Goal: Task Accomplishment & Management: Complete application form

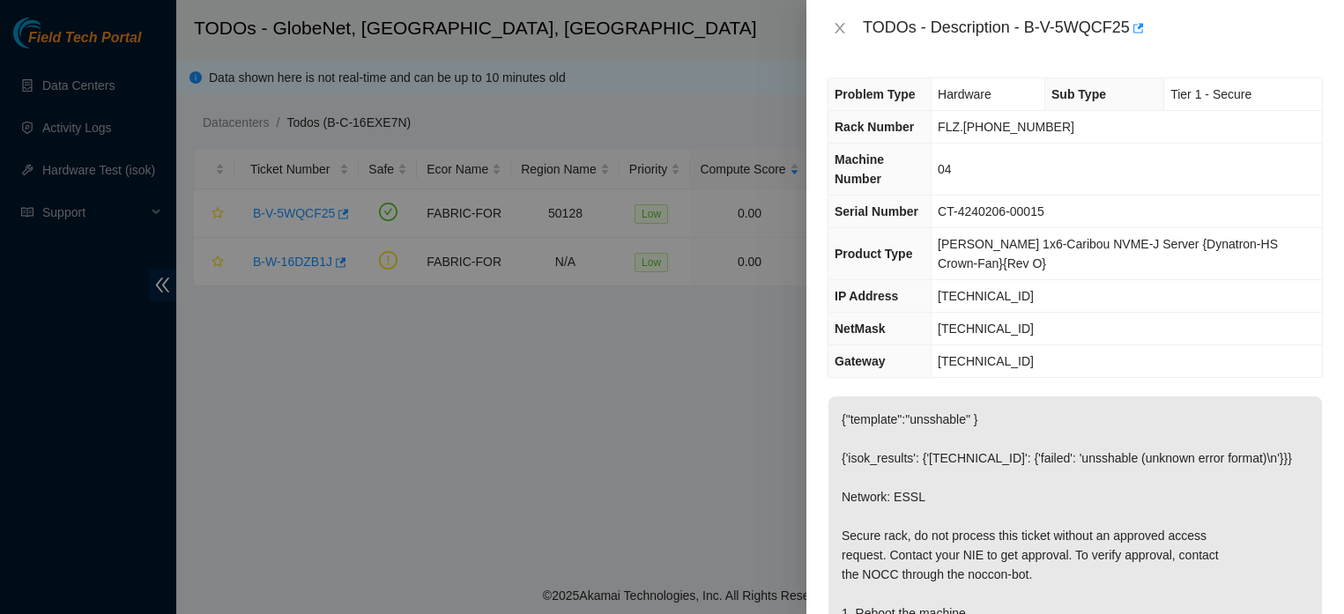
click at [836, 22] on icon "close" at bounding box center [840, 28] width 14 height 14
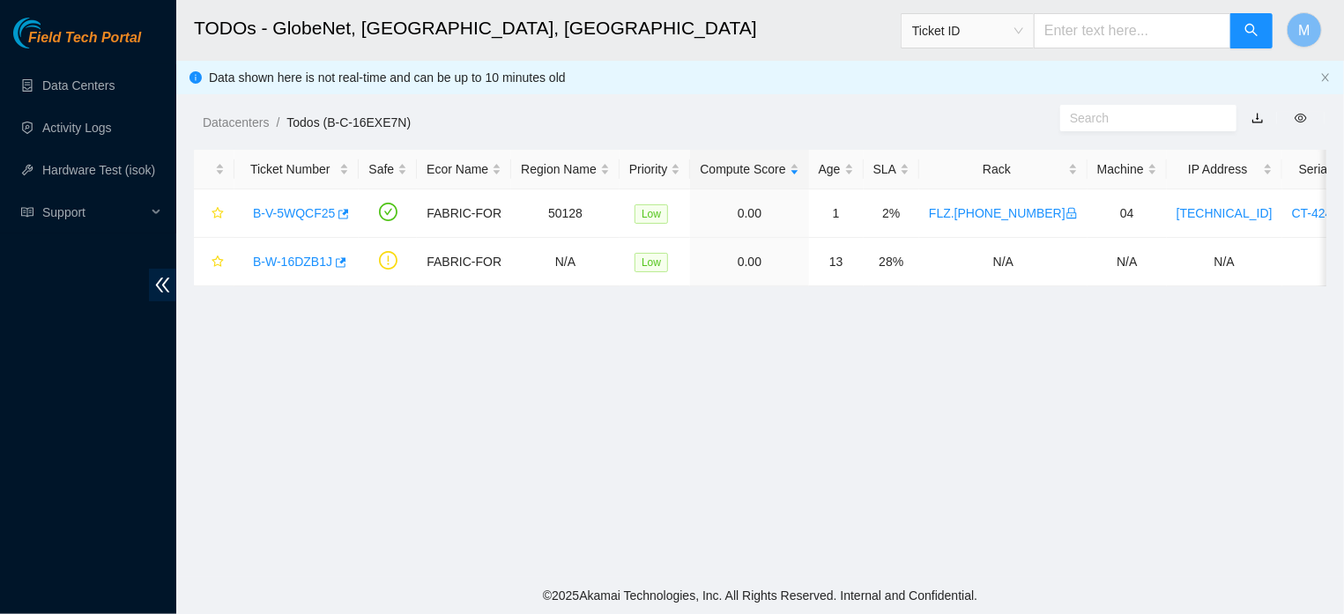
scroll to position [322, 0]
click at [86, 92] on link "Data Centers" at bounding box center [78, 85] width 72 height 14
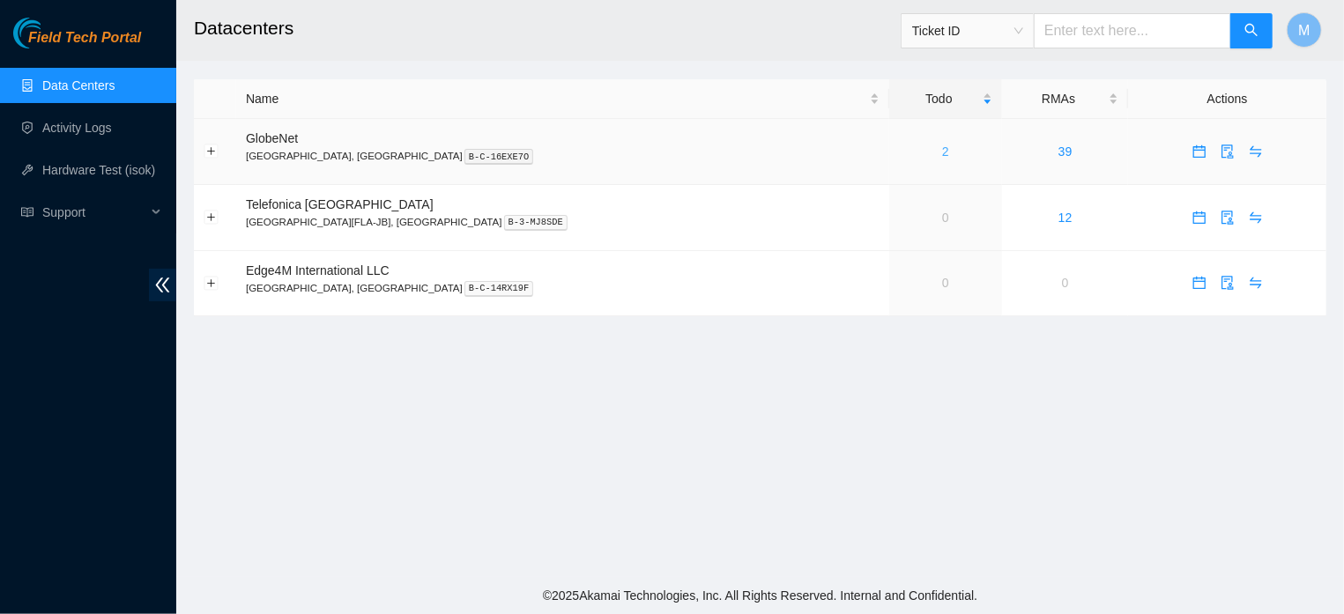
click at [942, 151] on link "2" at bounding box center [945, 152] width 7 height 14
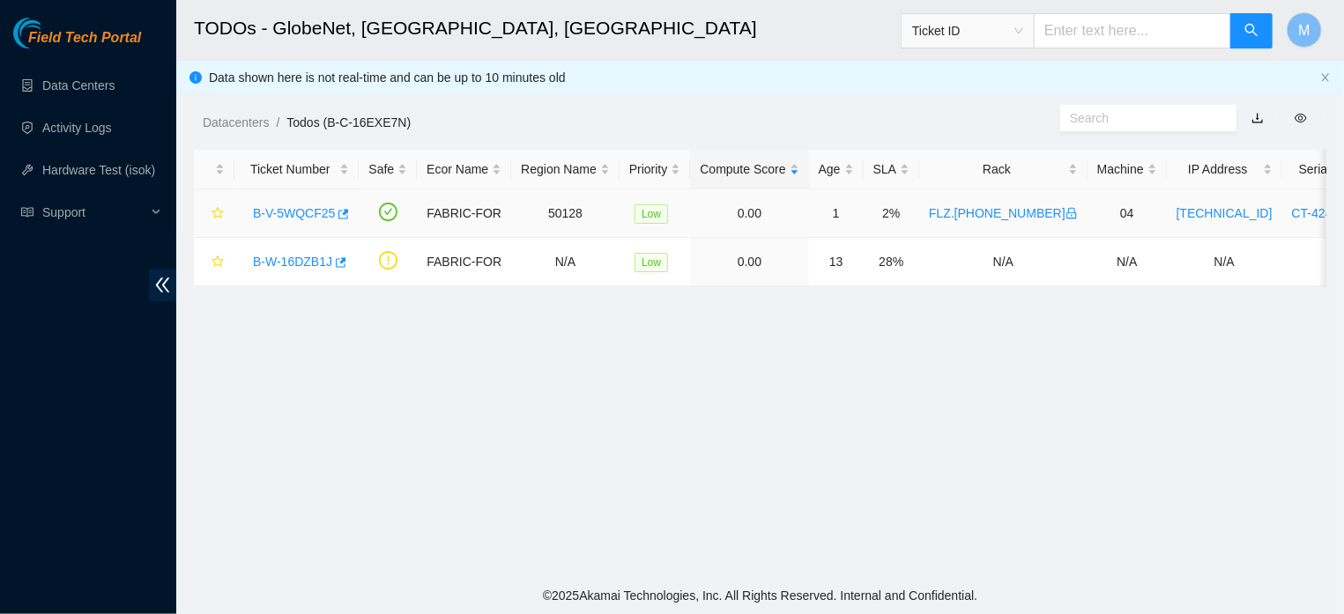
click at [297, 220] on link "B-V-5WQCF25" at bounding box center [294, 213] width 82 height 14
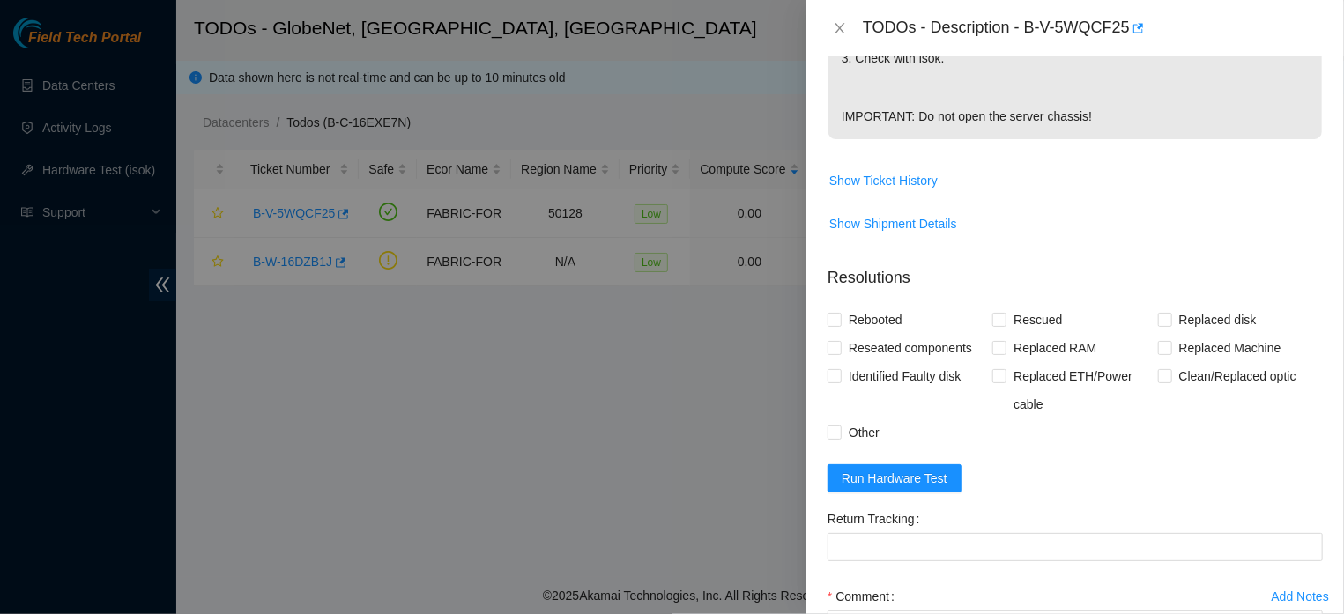
scroll to position [705, 0]
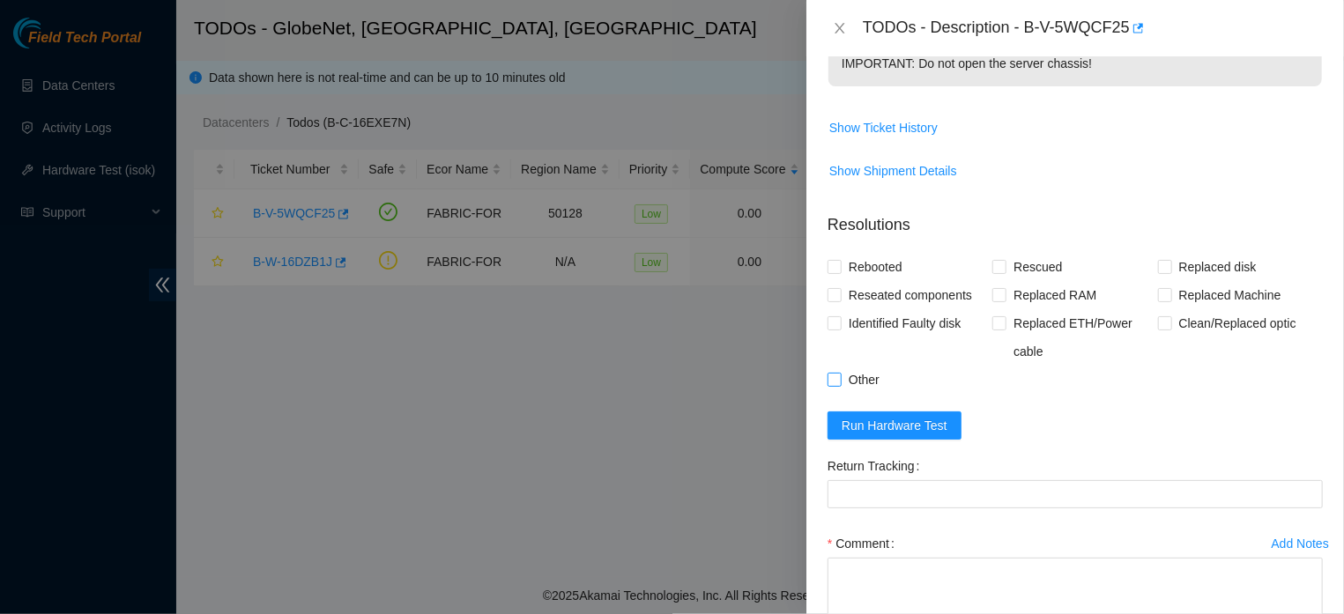
click at [835, 385] on input "Other" at bounding box center [834, 379] width 12 height 12
checkbox input "true"
click at [993, 272] on input "Rescued" at bounding box center [998, 266] width 12 height 12
checkbox input "true"
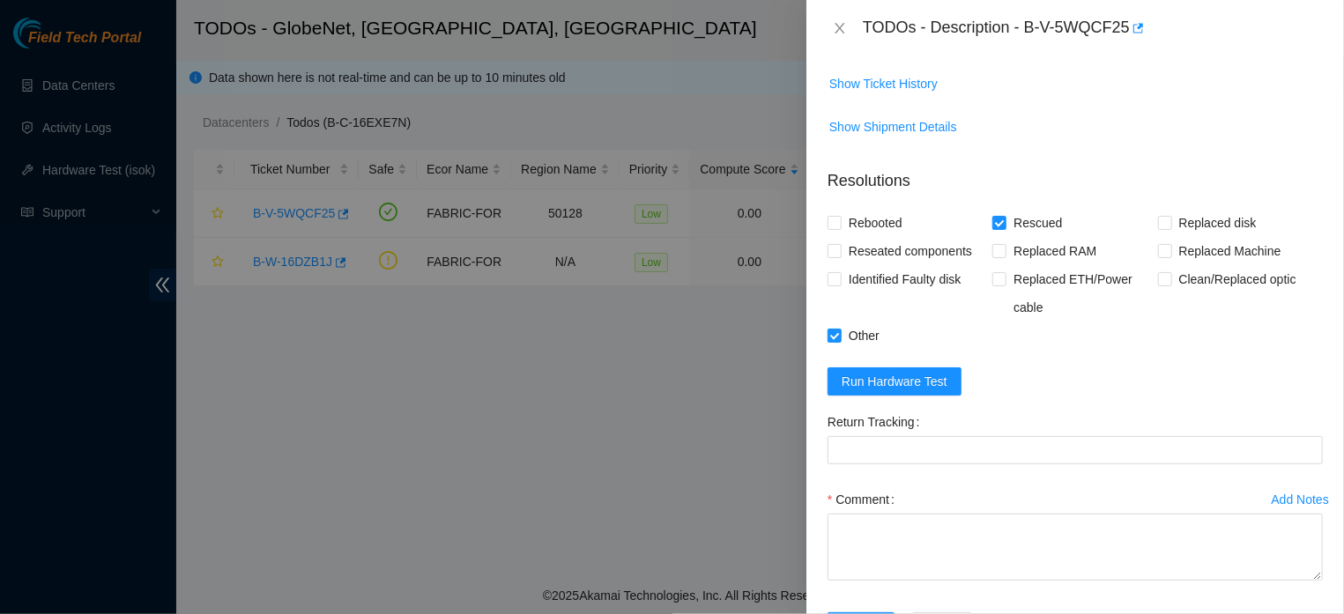
scroll to position [875, 0]
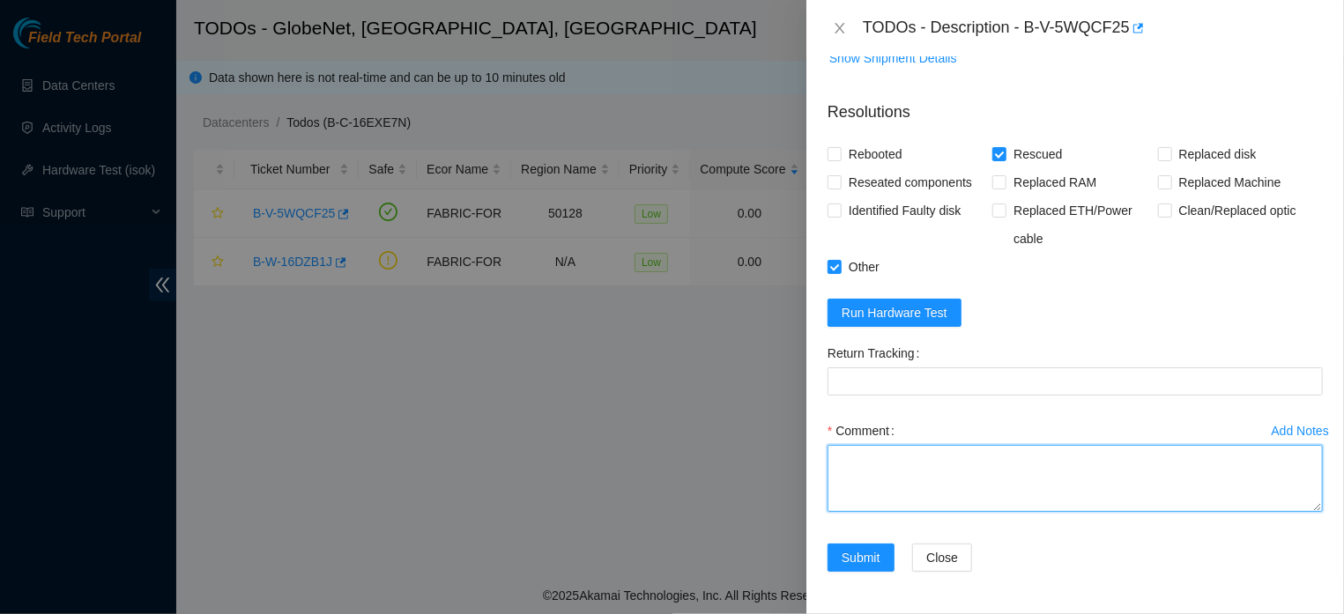
click at [1058, 445] on textarea "Comment" at bounding box center [1075, 478] width 495 height 67
paste textarea "THE MACHINE DID NOT COMPLETE THE RESCUE, I CONTACTED THE STS TEAM WHERE I WAS A…"
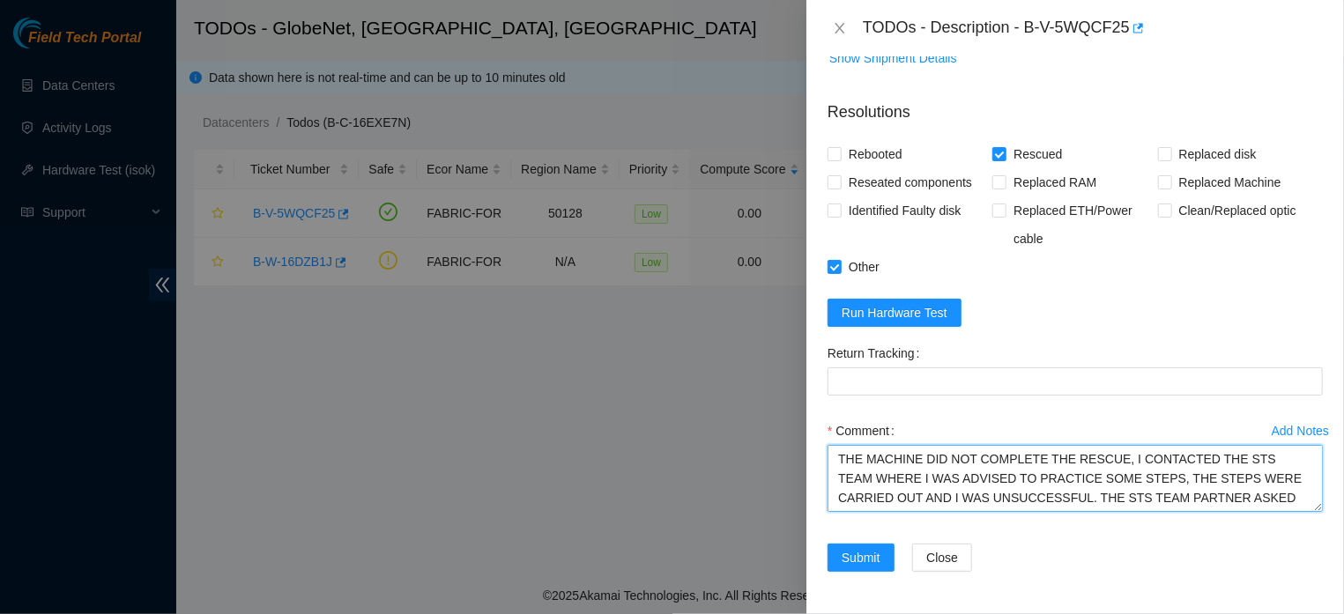
scroll to position [18, 0]
type textarea "THE MACHINE DID NOT COMPLETE THE RESCUE, I CONTACTED THE STS TEAM WHERE I WAS A…"
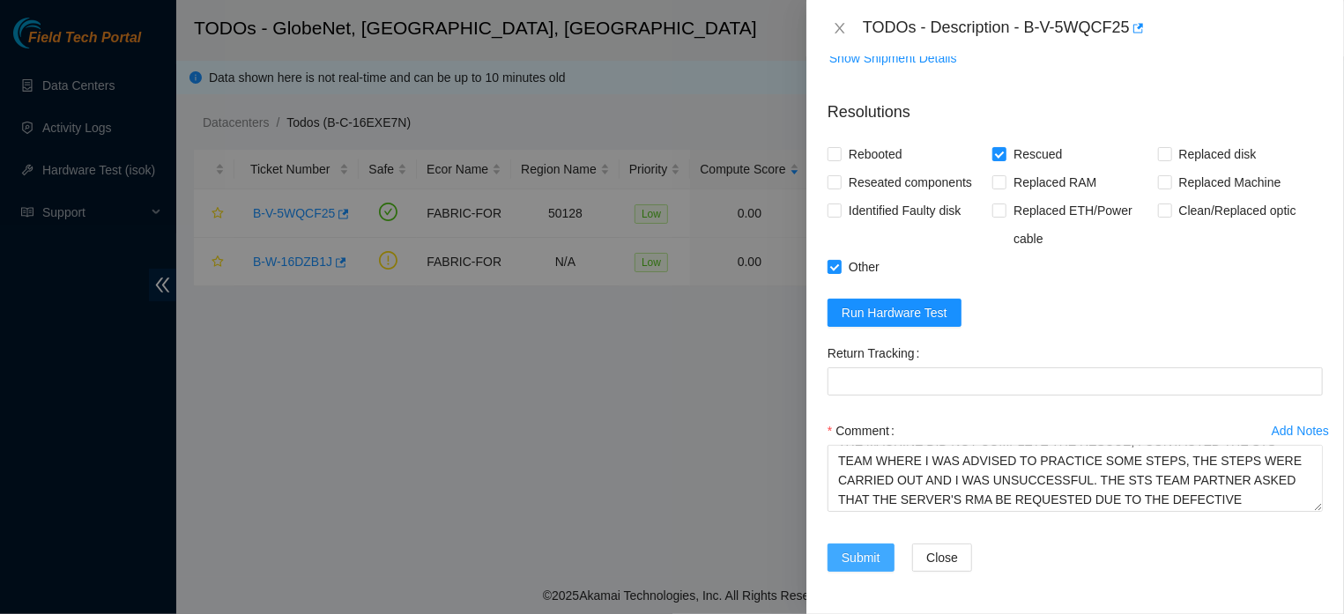
click at [872, 555] on span "Submit" at bounding box center [861, 557] width 39 height 19
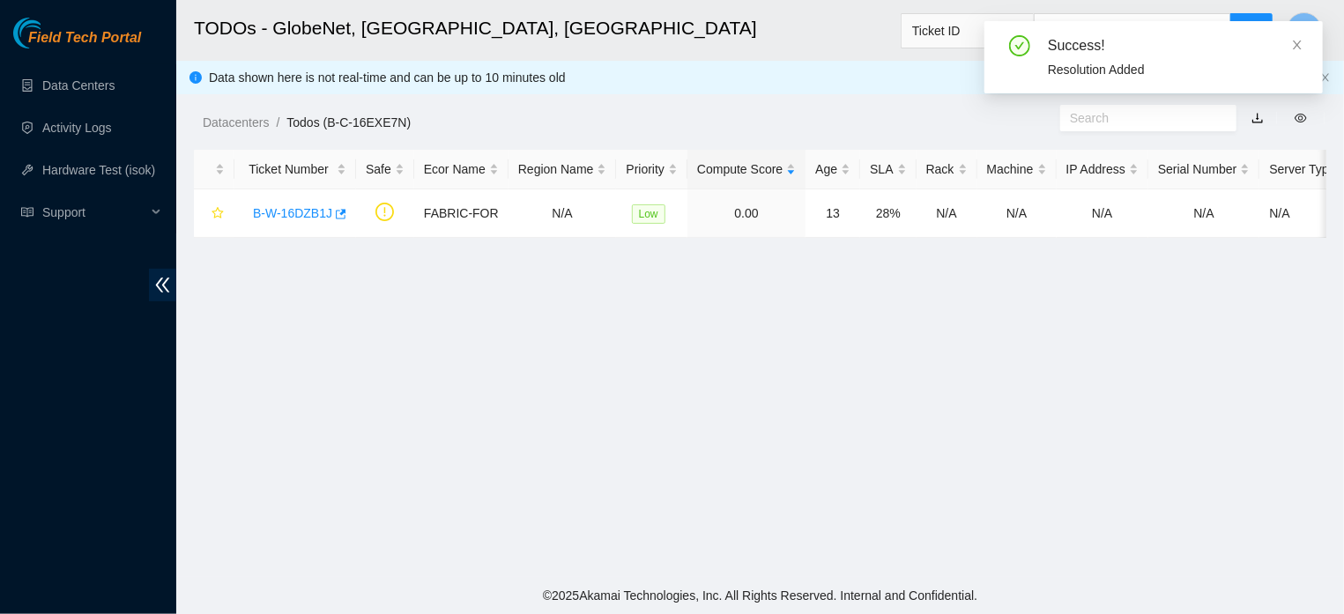
scroll to position [438, 0]
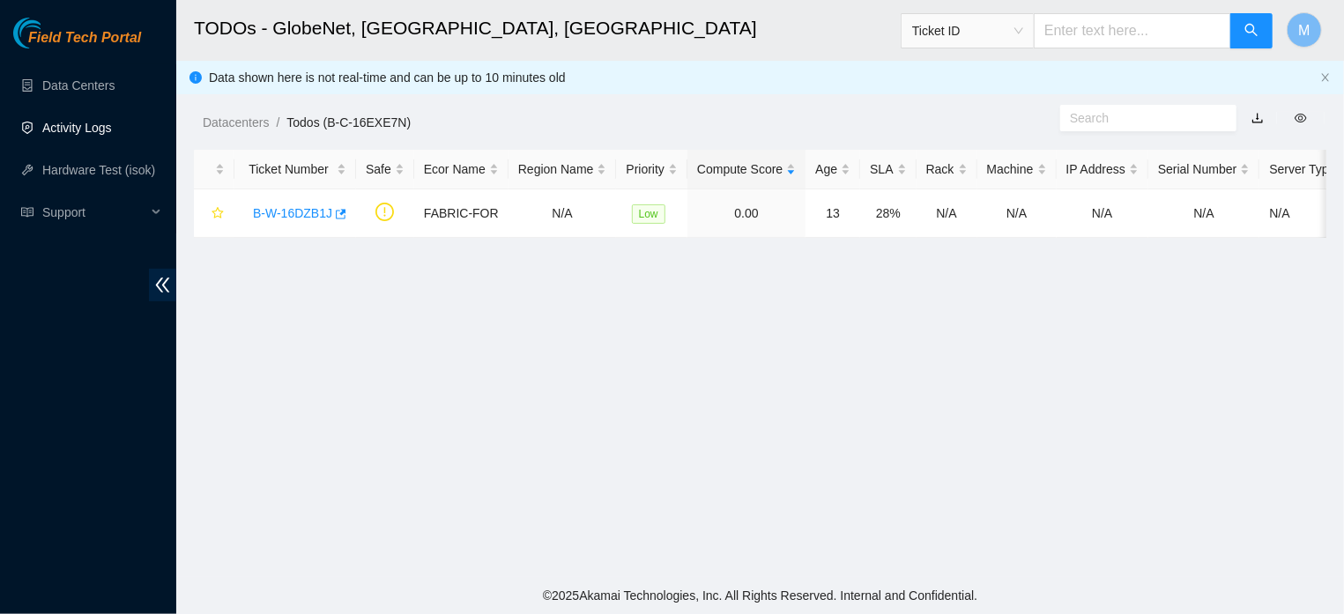
click at [96, 123] on link "Activity Logs" at bounding box center [77, 128] width 70 height 14
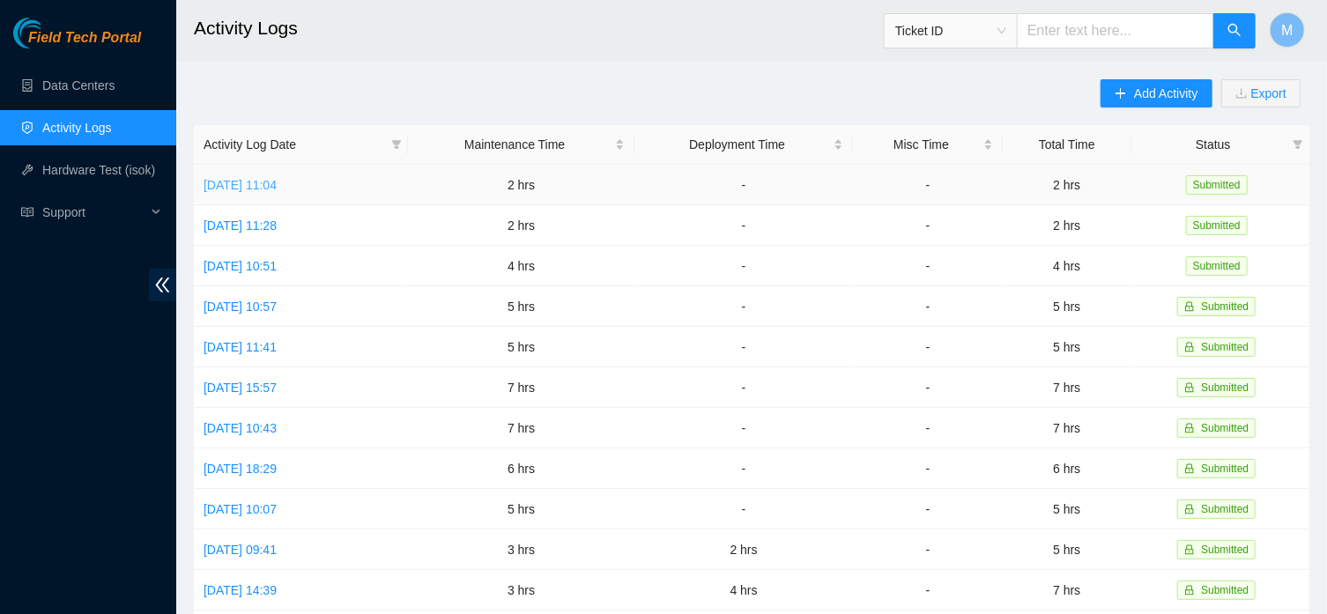
click at [277, 182] on link "Tue, 30 Sep 2025 11:04" at bounding box center [240, 185] width 73 height 14
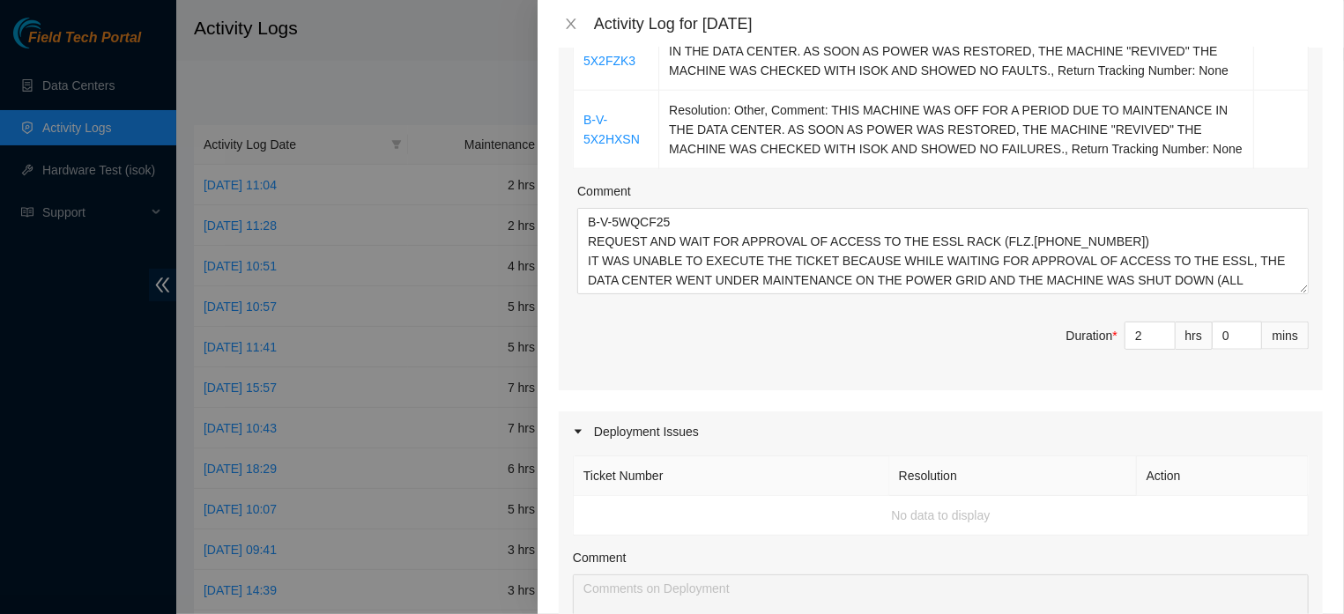
scroll to position [1230, 0]
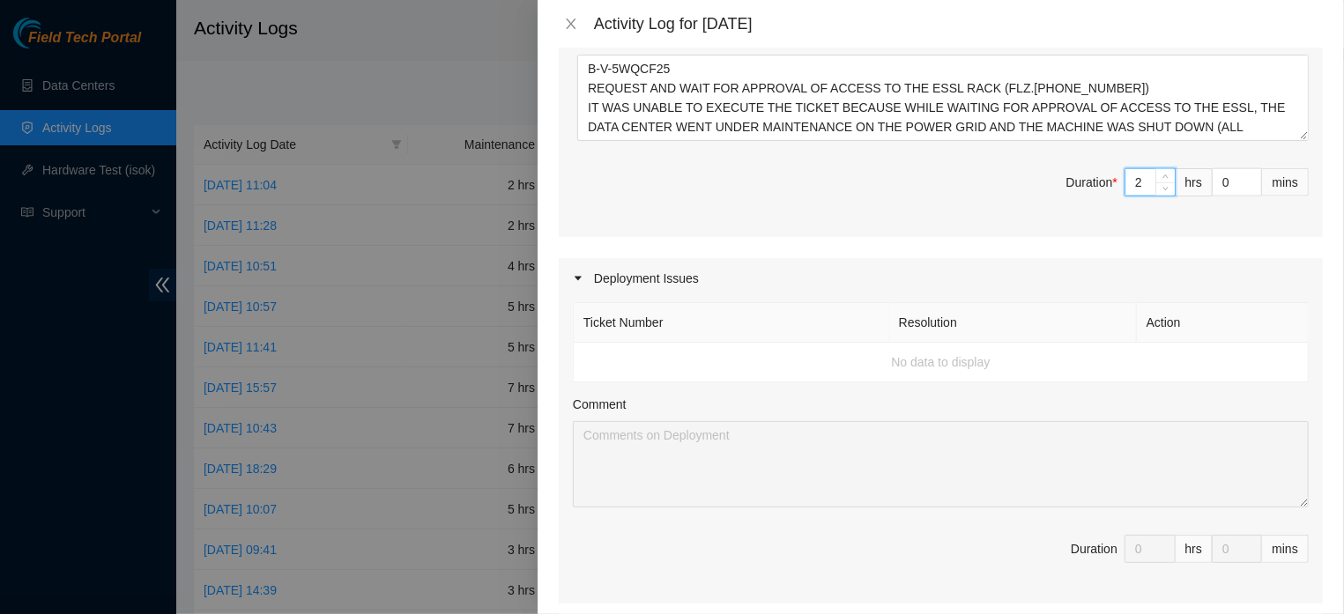
drag, startPoint x: 1128, startPoint y: 339, endPoint x: 1107, endPoint y: 339, distance: 21.2
click at [1125, 196] on input "2" at bounding box center [1149, 182] width 49 height 26
type input "8"
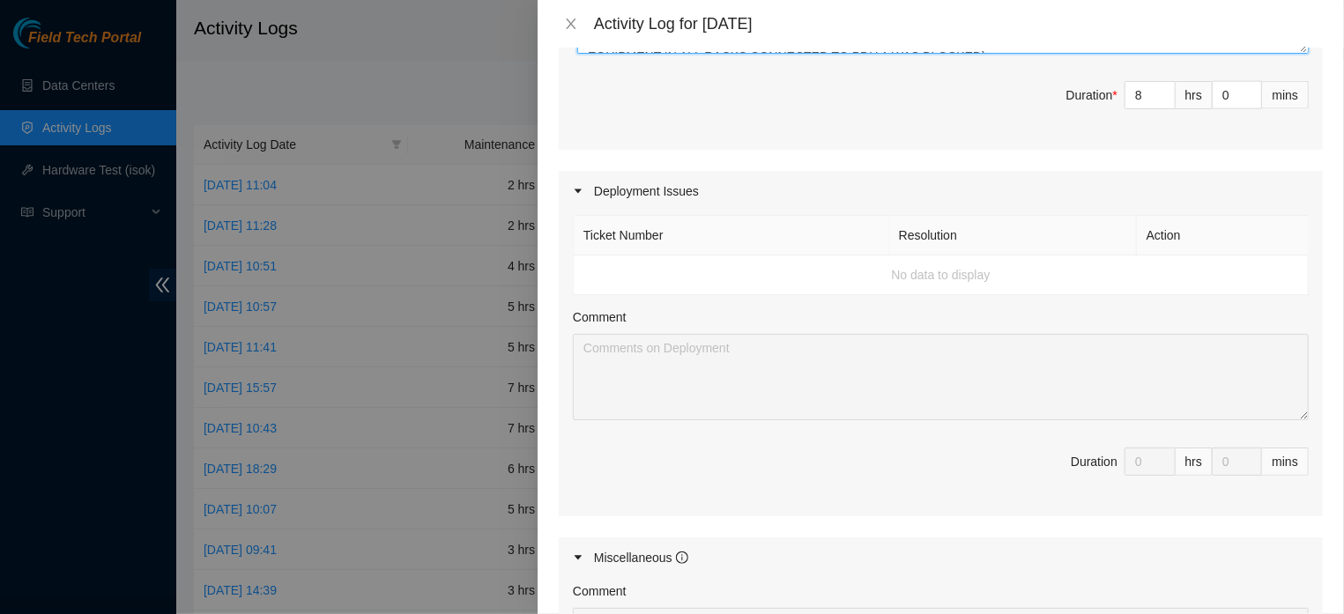
scroll to position [0, 0]
drag, startPoint x: 1022, startPoint y: 196, endPoint x: 547, endPoint y: 104, distance: 483.8
click at [577, 54] on textarea "B-V-5WQCF25 REQUEST AND WAIT FOR APPROVAL OF ACCESS TO THE ESSL RACK (FLZ.02.02…" at bounding box center [942, 10] width 731 height 86
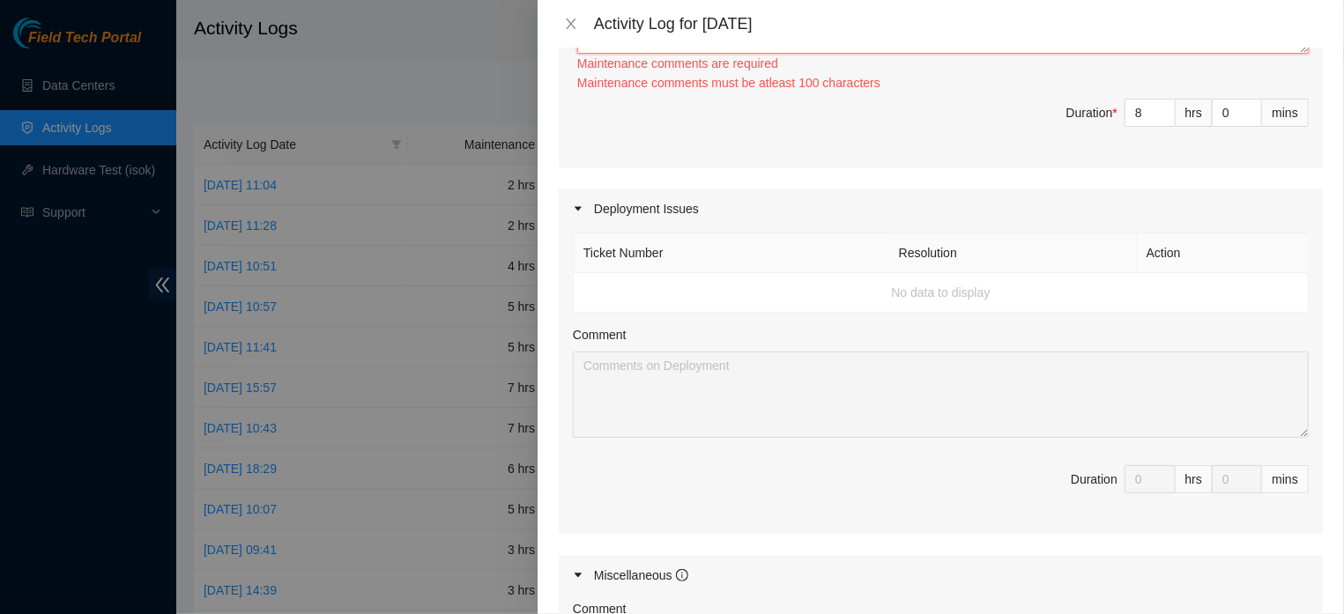
click at [651, 54] on textarea "Comment" at bounding box center [942, 10] width 731 height 86
paste textarea "PROBLEMS DUE TO ELECTRICAL MAINTENANCE IN THE DATA CENTER, ALL EQUIPMENT CONNEC…"
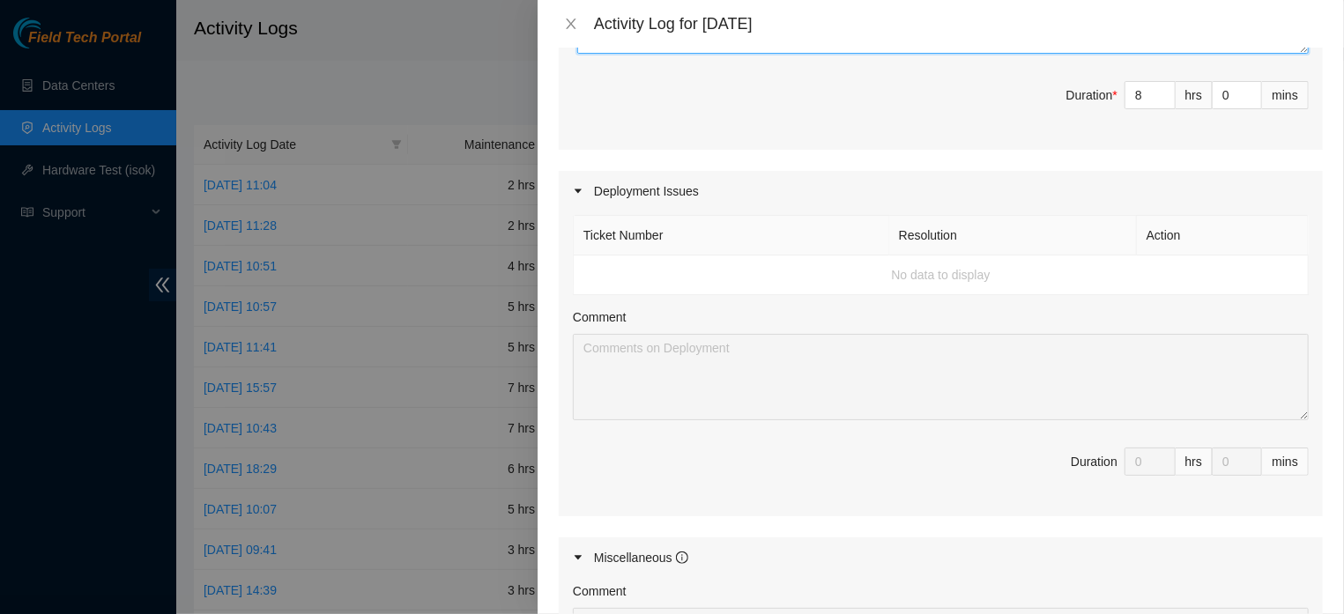
type textarea "PROBLEMS DUE TO ELECTRICAL MAINTENANCE IN THE DATA CENTER, ALL EQUIPMENT CONNEC…"
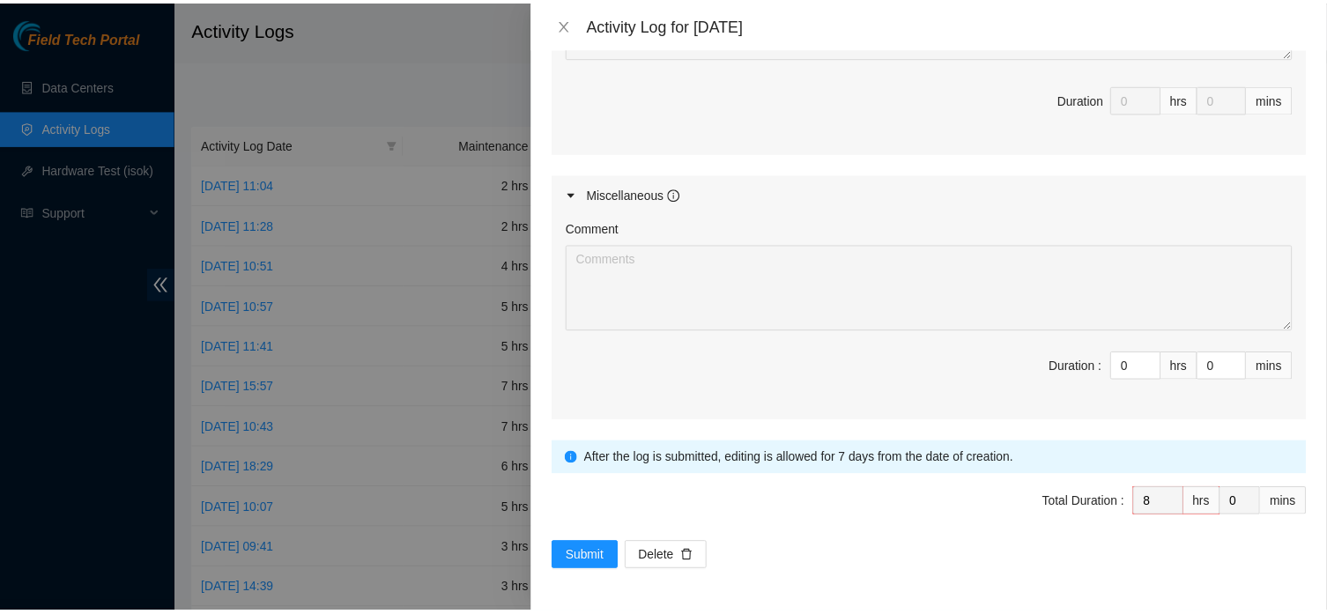
scroll to position [1866, 0]
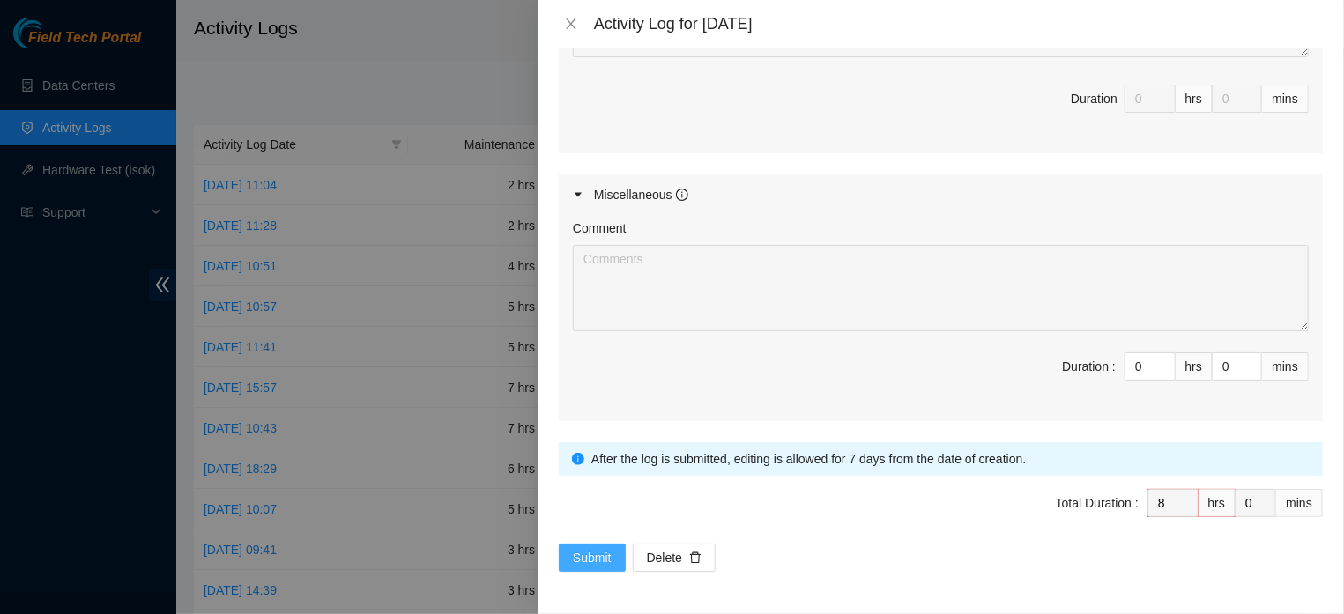
click at [598, 556] on span "Submit" at bounding box center [592, 557] width 39 height 19
